Goal: Information Seeking & Learning: Learn about a topic

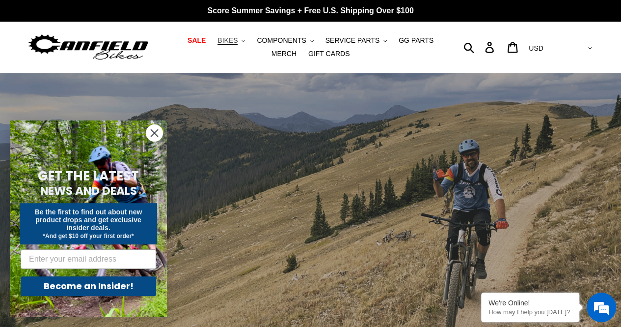
click at [221, 40] on span "BIKES" at bounding box center [228, 40] width 20 height 8
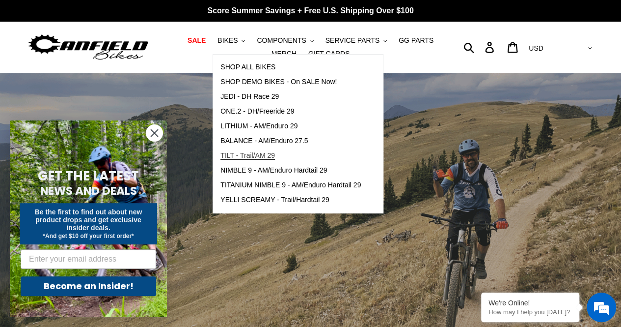
click at [227, 154] on span "TILT - Trail/AM 29" at bounding box center [248, 155] width 55 height 8
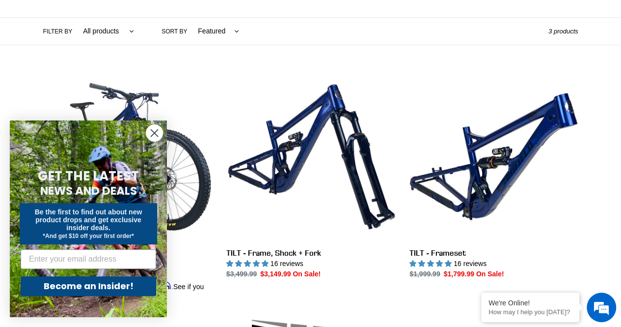
scroll to position [222, 0]
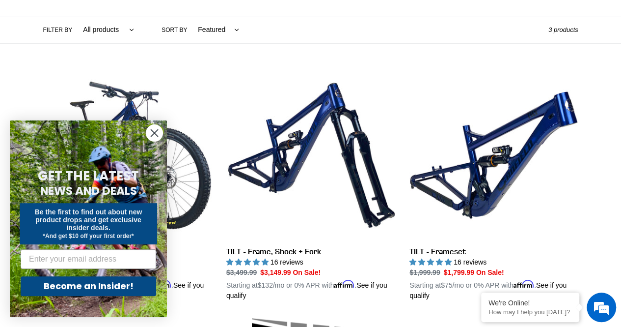
click at [154, 123] on form "GET THE LATEST NEWS AND DEALS Be the first to find out about new product drops …" at bounding box center [88, 218] width 157 height 196
click at [153, 134] on icon "Close dialog" at bounding box center [154, 133] width 7 height 7
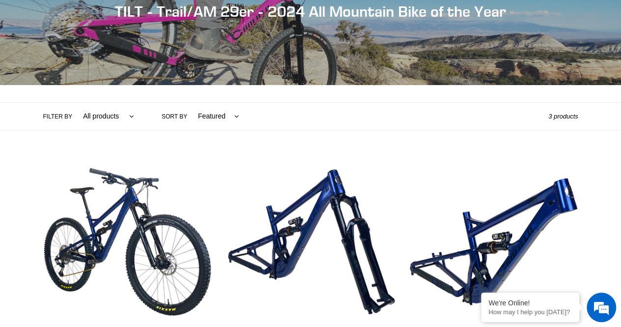
scroll to position [0, 0]
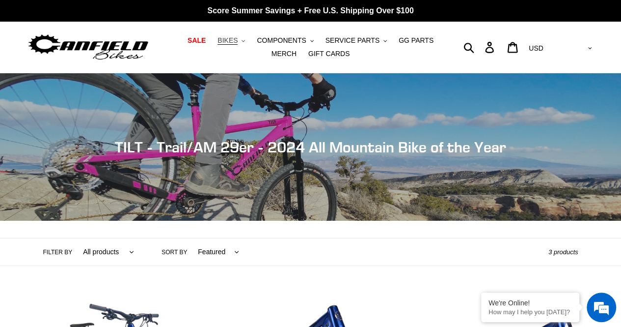
click at [226, 42] on button "BIKES .cls-1{fill:#231f20}" at bounding box center [231, 40] width 37 height 13
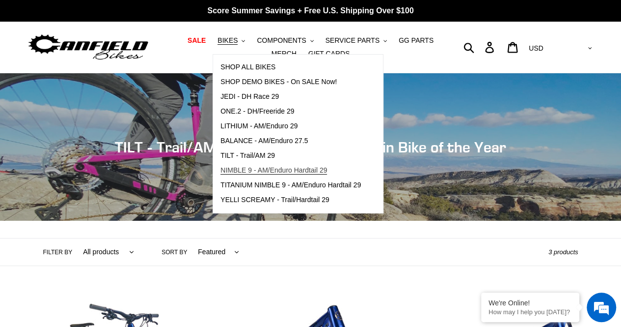
click at [248, 171] on span "NIMBLE 9 - AM/Enduro Hardtail 29" at bounding box center [274, 170] width 107 height 8
